Goal: Information Seeking & Learning: Find specific page/section

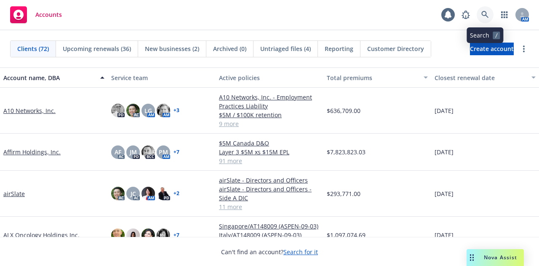
click at [483, 13] on icon at bounding box center [486, 15] width 8 height 8
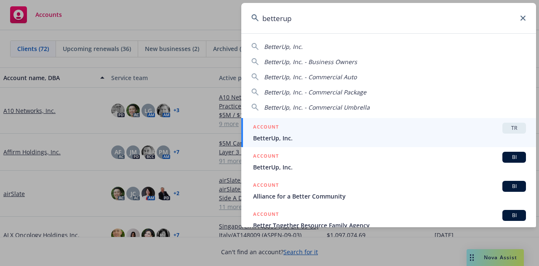
click at [352, 47] on div "BetterUp, Inc." at bounding box center [389, 46] width 275 height 9
type input "BetterUp, Inc."
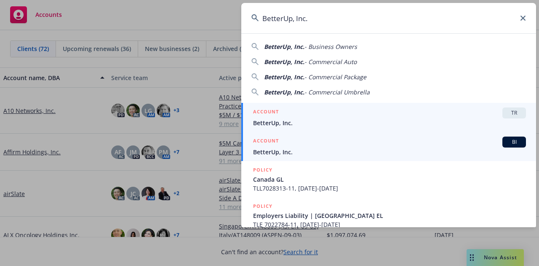
click at [283, 154] on span "BetterUp, Inc." at bounding box center [389, 151] width 273 height 9
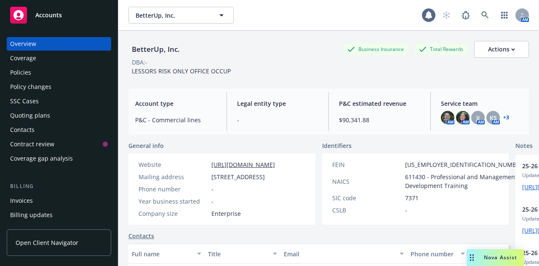
click at [35, 77] on div "Policies" at bounding box center [59, 72] width 98 height 13
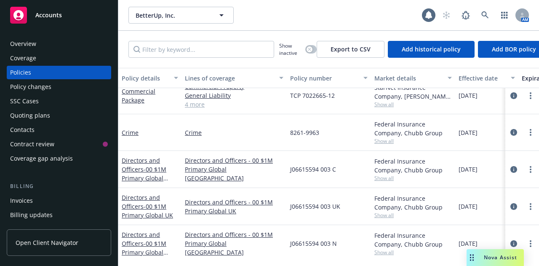
scroll to position [337, 0]
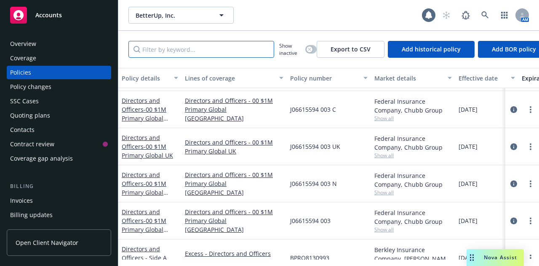
click at [180, 54] on input "Filter by keyword..." at bounding box center [202, 49] width 146 height 17
type input "directors"
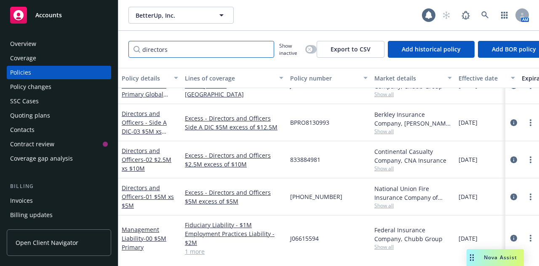
scroll to position [133, 0]
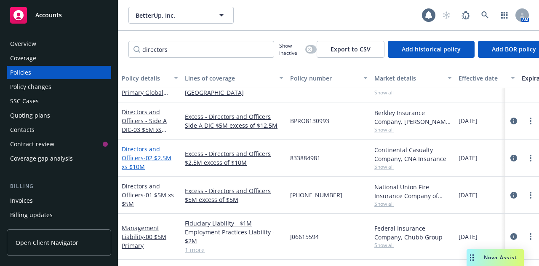
click at [139, 145] on link "Directors and Officers - 02 $2.5M xs $10M" at bounding box center [147, 158] width 50 height 26
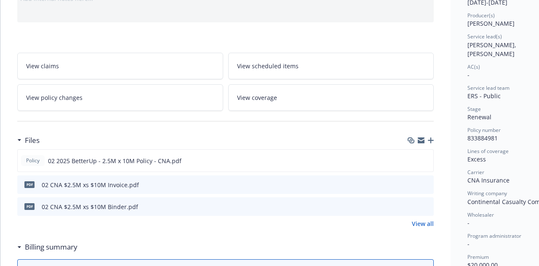
scroll to position [112, 0]
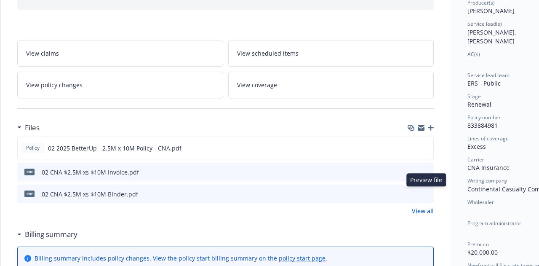
click at [428, 191] on icon "preview file" at bounding box center [426, 193] width 8 height 6
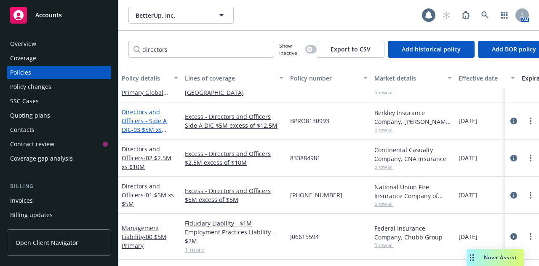
click at [156, 115] on link "Directors and Officers - Side A DIC - 03 $5M xs $12.5M" at bounding box center [144, 125] width 45 height 35
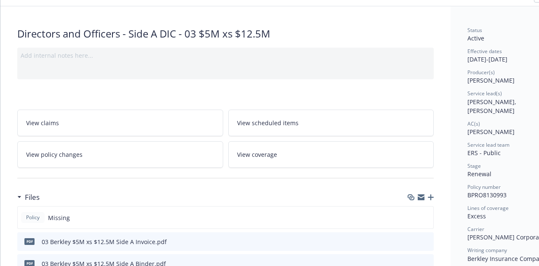
scroll to position [112, 0]
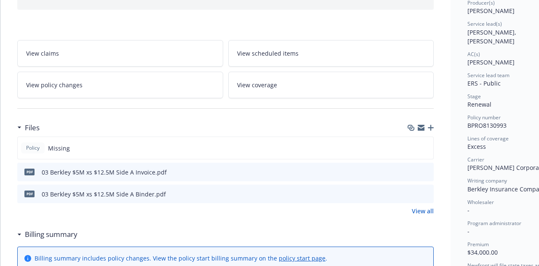
click at [430, 190] on button "preview file" at bounding box center [425, 194] width 9 height 8
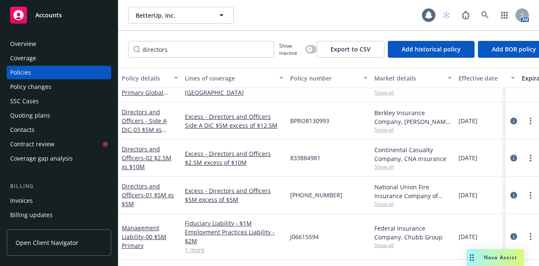
click at [139, 225] on div "Management Liability - 00 $5M Primary" at bounding box center [150, 236] width 56 height 27
click at [142, 224] on link "Management Liability - 00 $5M Primary" at bounding box center [144, 237] width 45 height 26
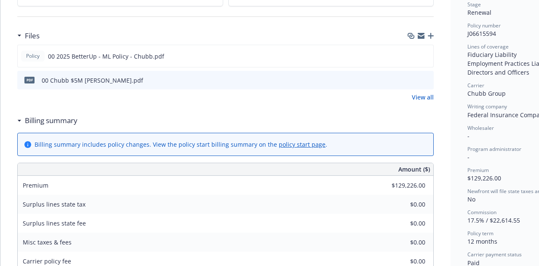
scroll to position [169, 0]
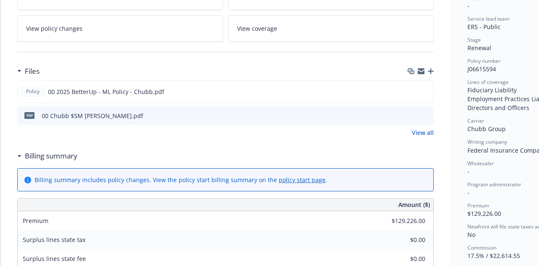
click at [429, 115] on icon "preview file" at bounding box center [426, 115] width 8 height 6
click at [428, 89] on icon "preview file" at bounding box center [426, 91] width 8 height 6
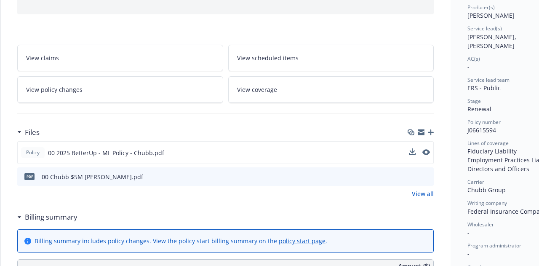
scroll to position [56, 0]
